Goal: Information Seeking & Learning: Learn about a topic

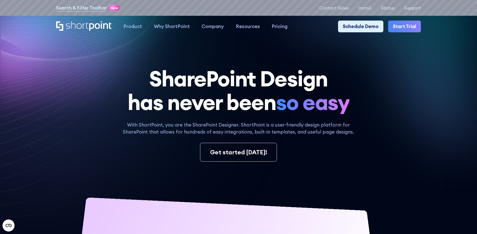
click at [293, 69] on h1 "SharePoint Design has never been so easy" at bounding box center [238, 90] width 364 height 47
click at [329, 62] on icon at bounding box center [351, 105] width 251 height 194
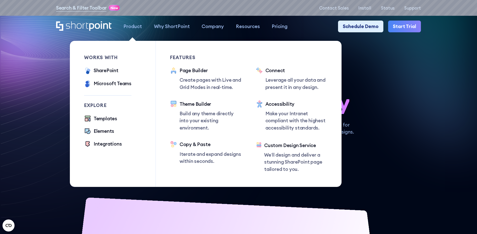
click at [133, 26] on div "Product" at bounding box center [132, 26] width 19 height 7
click at [99, 132] on div "Elements" at bounding box center [104, 130] width 21 height 7
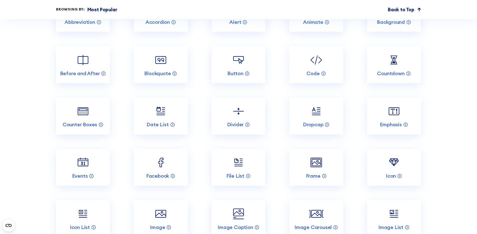
scroll to position [1095, 0]
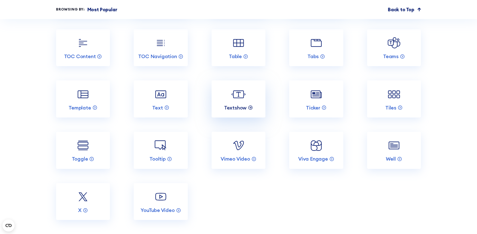
click at [239, 111] on p "Textshow" at bounding box center [235, 107] width 23 height 7
click at [243, 111] on p "Textshow" at bounding box center [235, 107] width 23 height 7
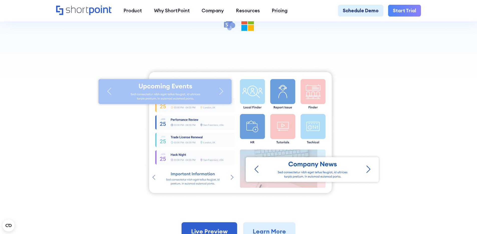
scroll to position [152, 0]
